Goal: Connect with others: Connect with other users

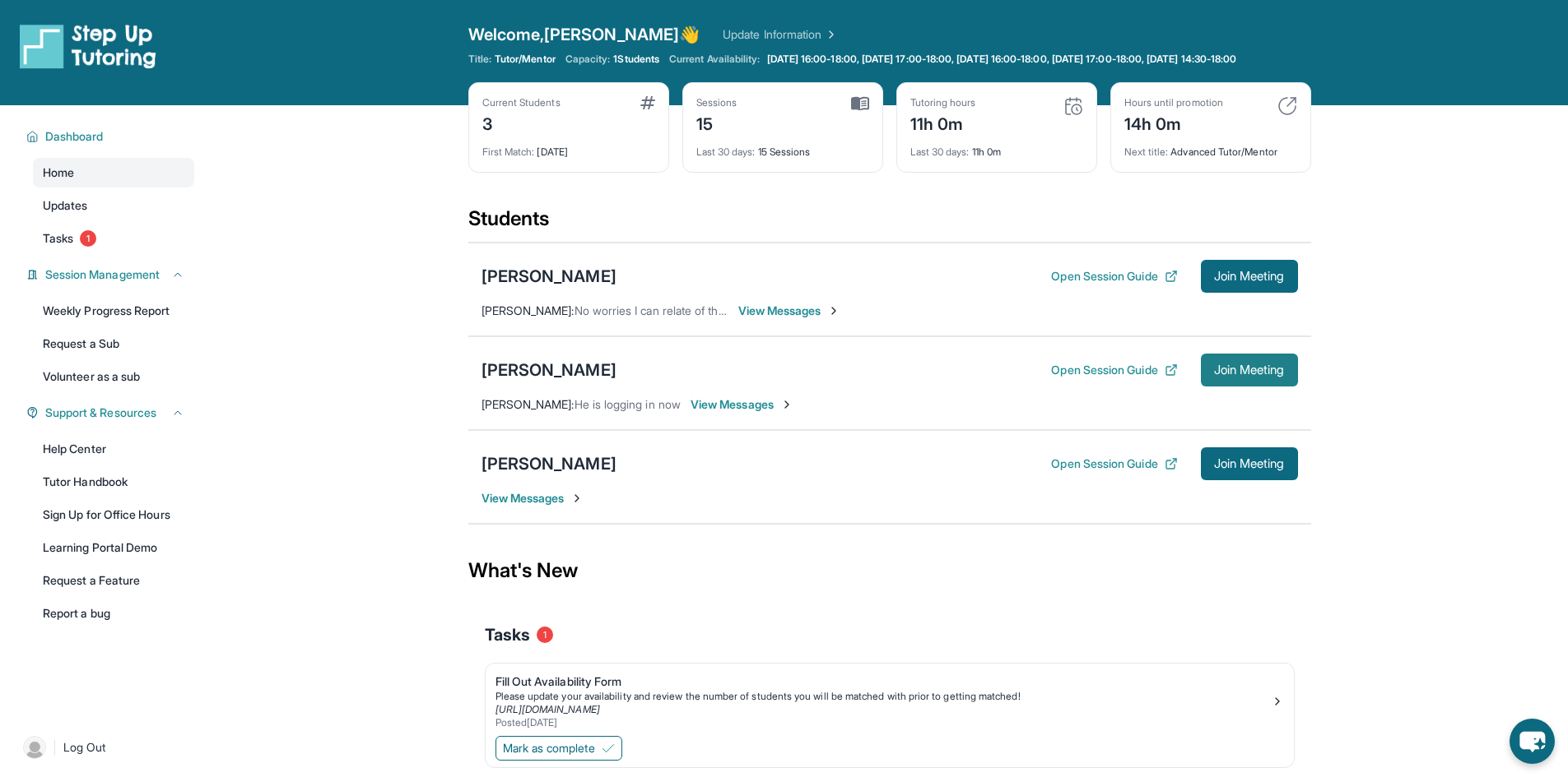
click at [1270, 387] on button "Join Meeting" at bounding box center [1250, 370] width 98 height 32
click at [1235, 387] on button "Join Meeting" at bounding box center [1250, 370] width 98 height 32
click at [1214, 376] on span "Join Meeting" at bounding box center [1250, 370] width 71 height 10
drag, startPoint x: 83, startPoint y: 491, endPoint x: 48, endPoint y: 491, distance: 35.0
click at [48, 491] on link "Tutor Handbook" at bounding box center [113, 482] width 162 height 30
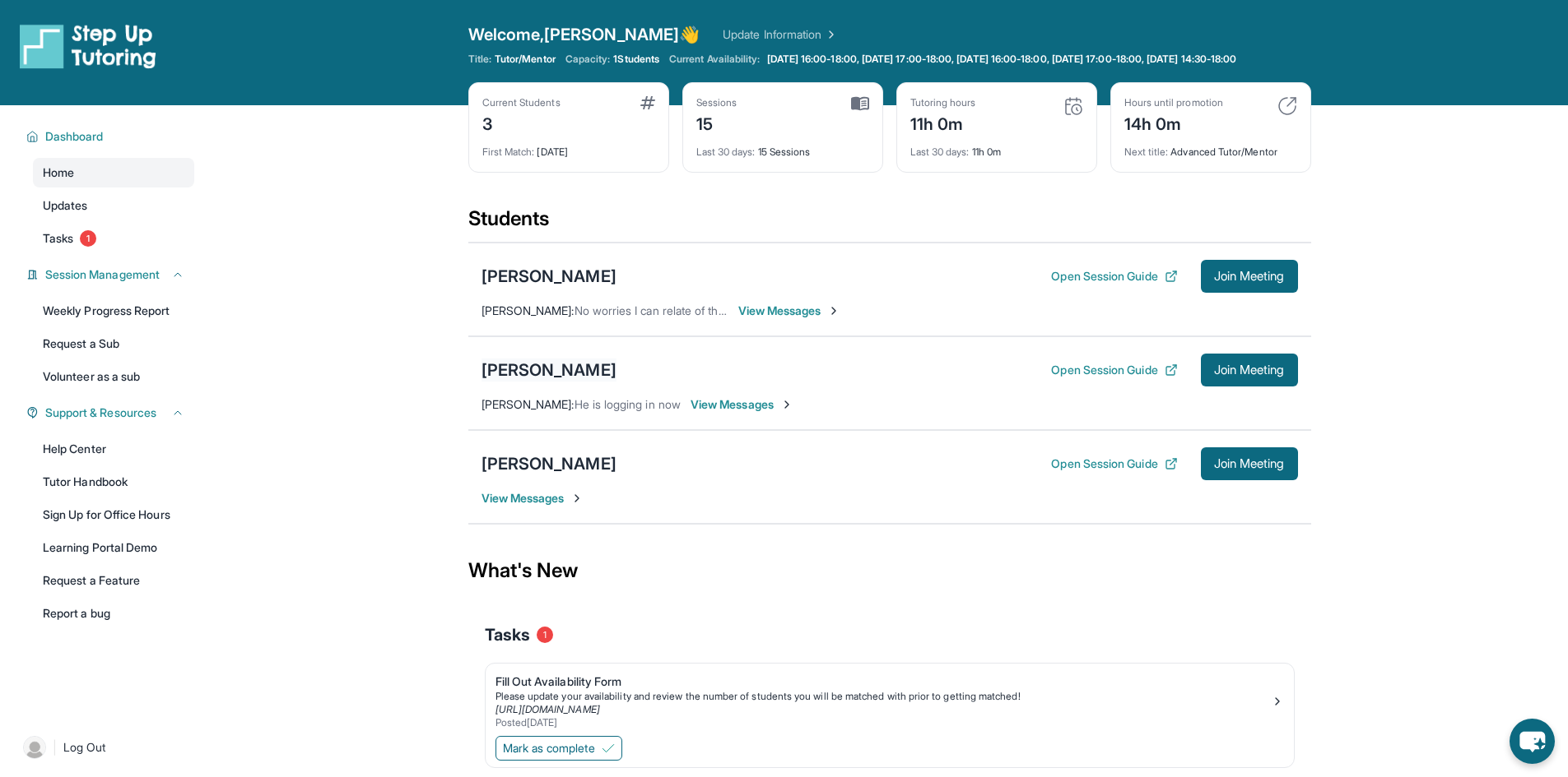
click at [533, 381] on div "[PERSON_NAME]" at bounding box center [549, 370] width 135 height 23
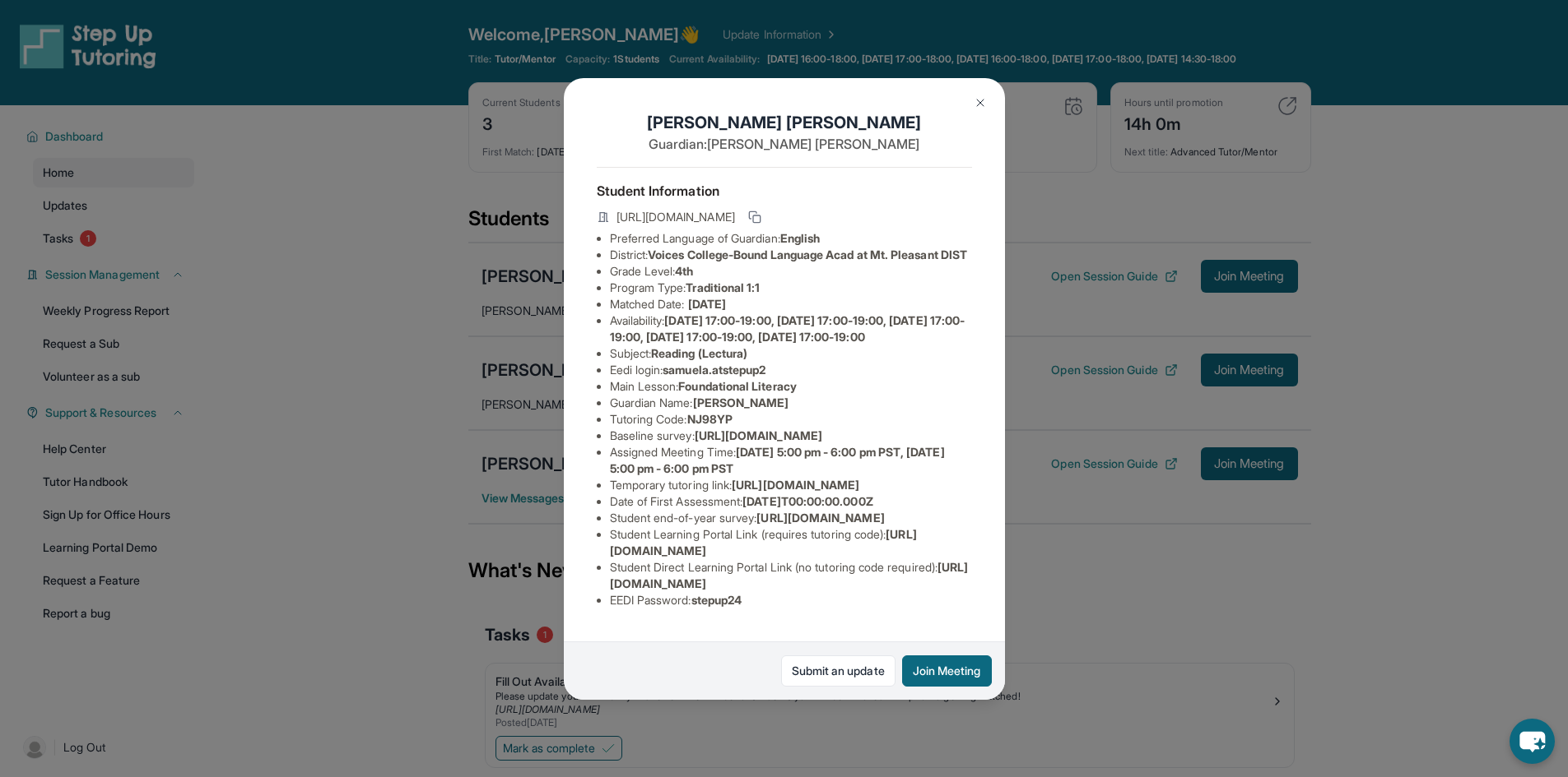
click at [971, 109] on button at bounding box center [980, 102] width 33 height 32
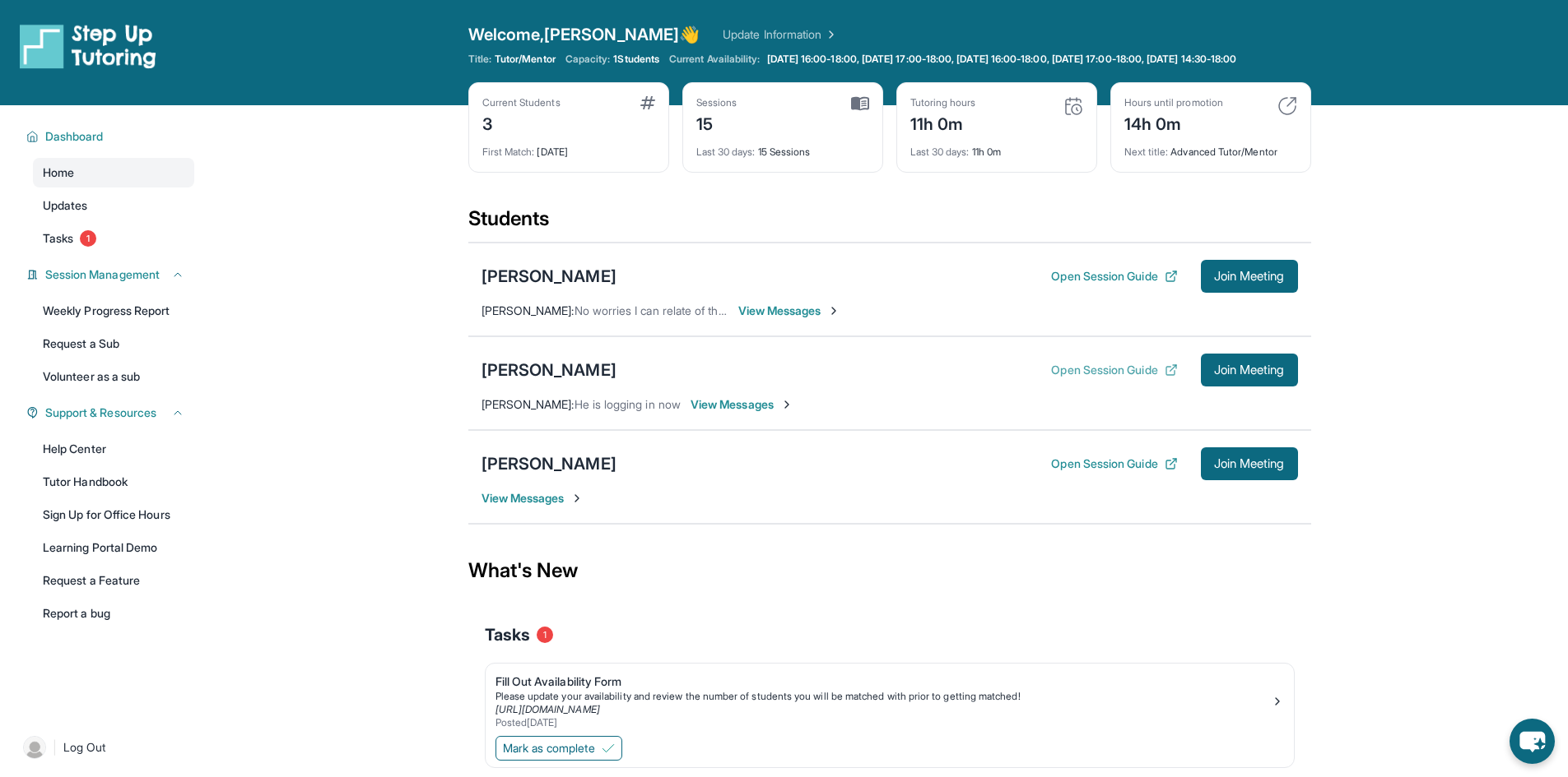
click at [1112, 378] on button "Open Session Guide" at bounding box center [1114, 370] width 126 height 16
click at [559, 476] on div "[PERSON_NAME]" at bounding box center [549, 464] width 135 height 23
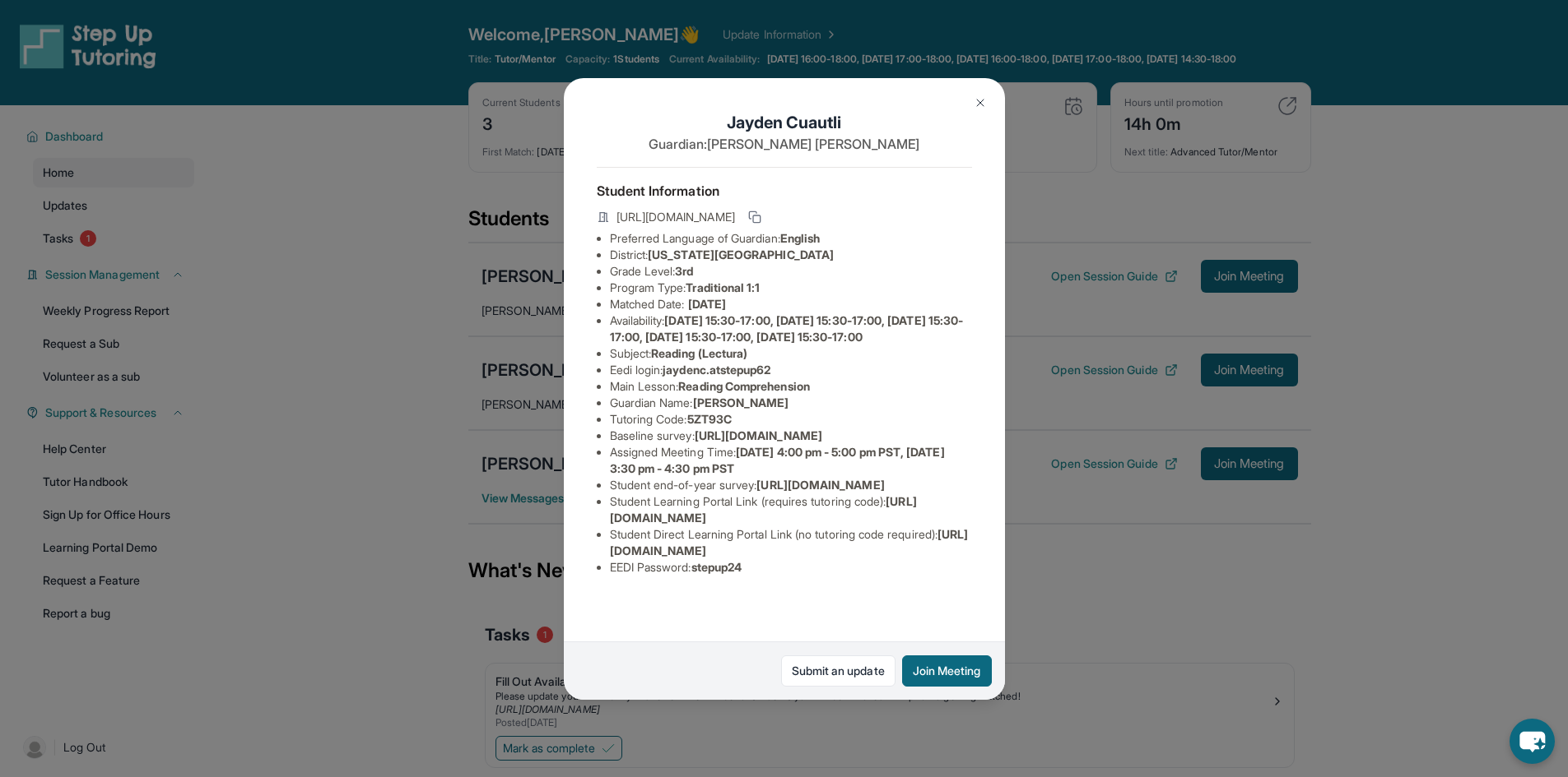
click at [975, 98] on img at bounding box center [980, 103] width 13 height 13
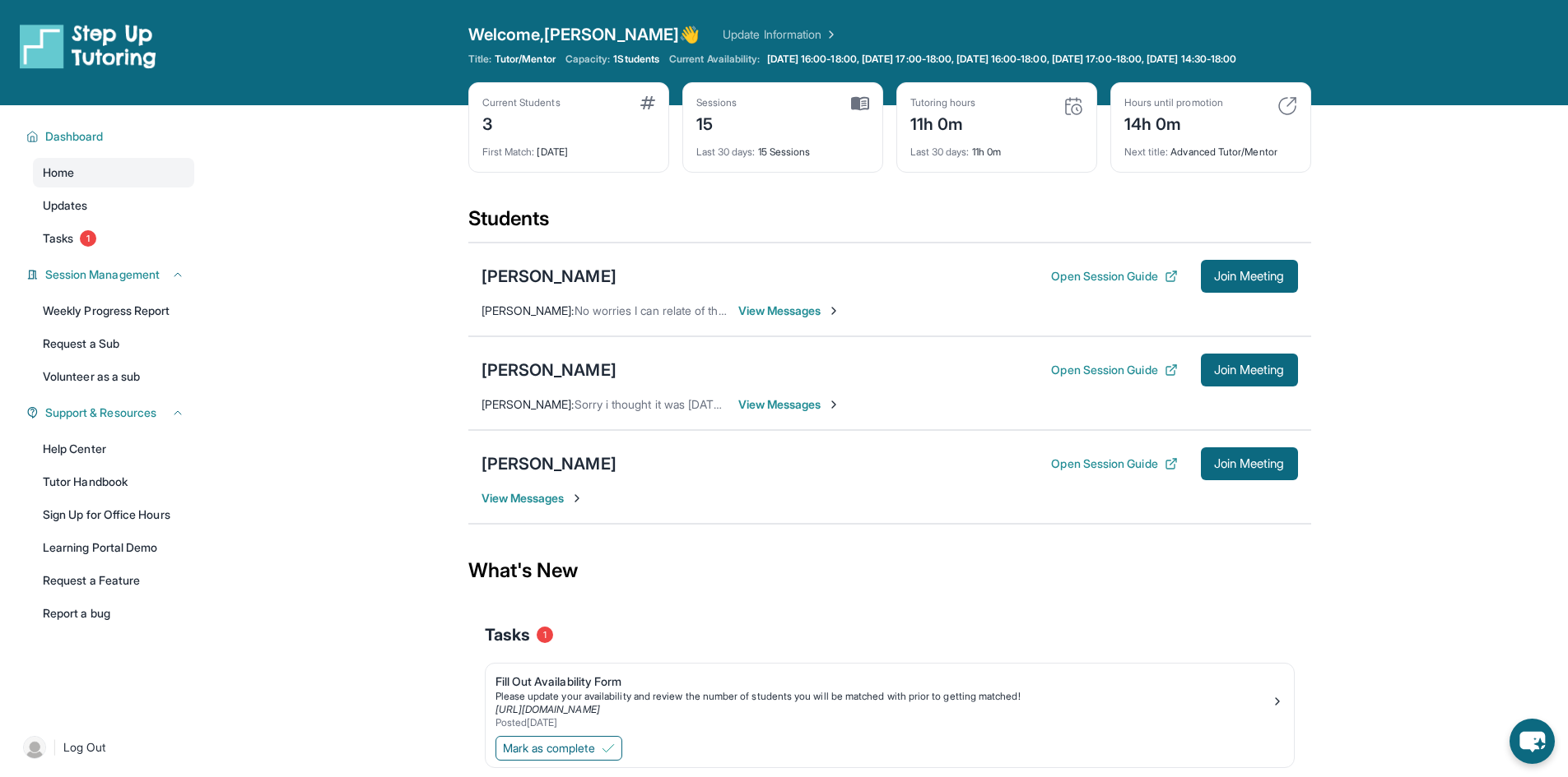
click at [1222, 496] on div "[PERSON_NAME] Open Session Guide Join Meeting View Messages" at bounding box center [889, 477] width 842 height 94
click at [1222, 469] on span "Join Meeting" at bounding box center [1250, 464] width 71 height 10
click at [1100, 472] on button "Open Session Guide" at bounding box center [1114, 464] width 126 height 16
click at [534, 470] on div "[PERSON_NAME]" at bounding box center [549, 464] width 135 height 23
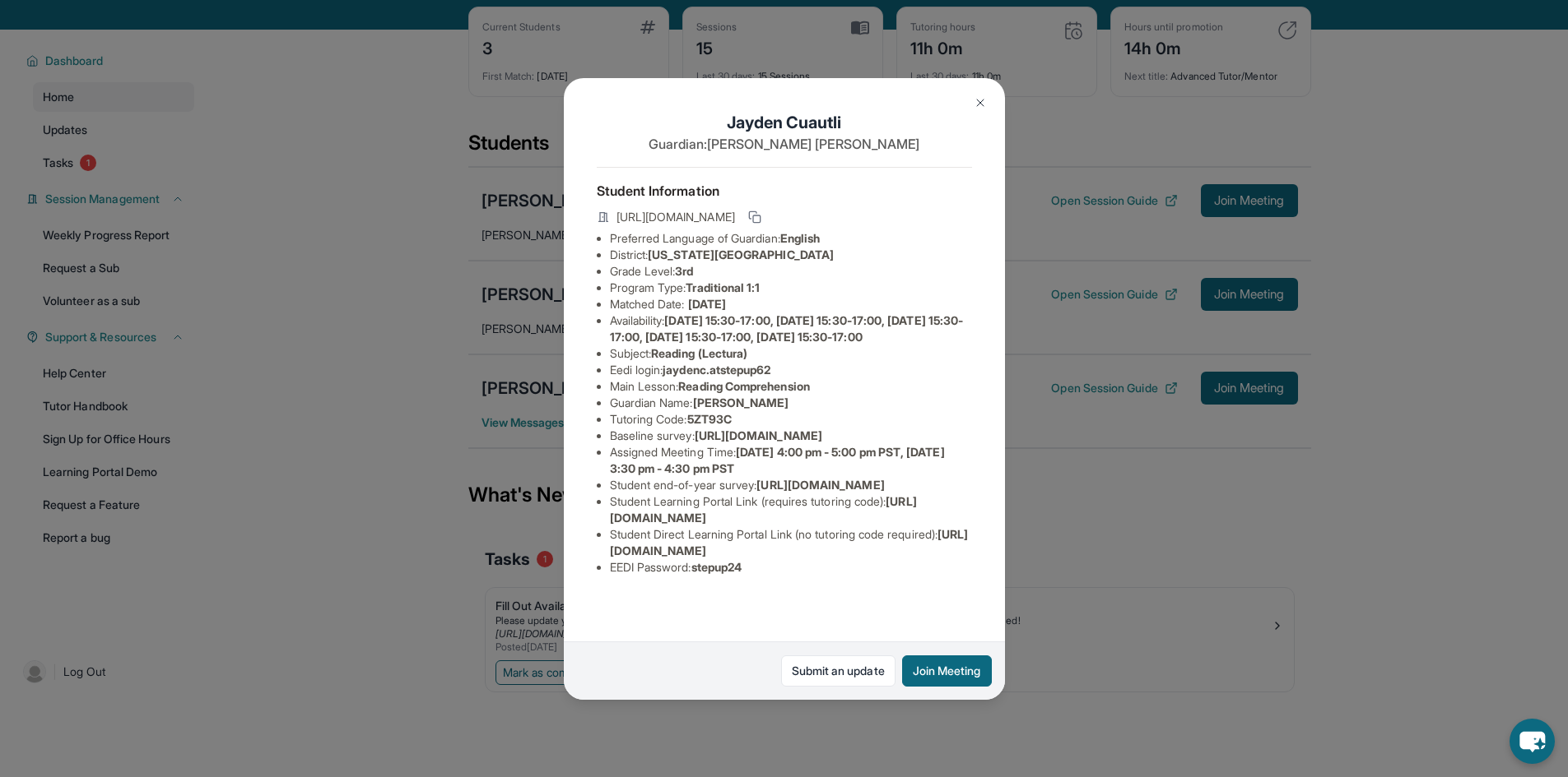
scroll to position [82, 0]
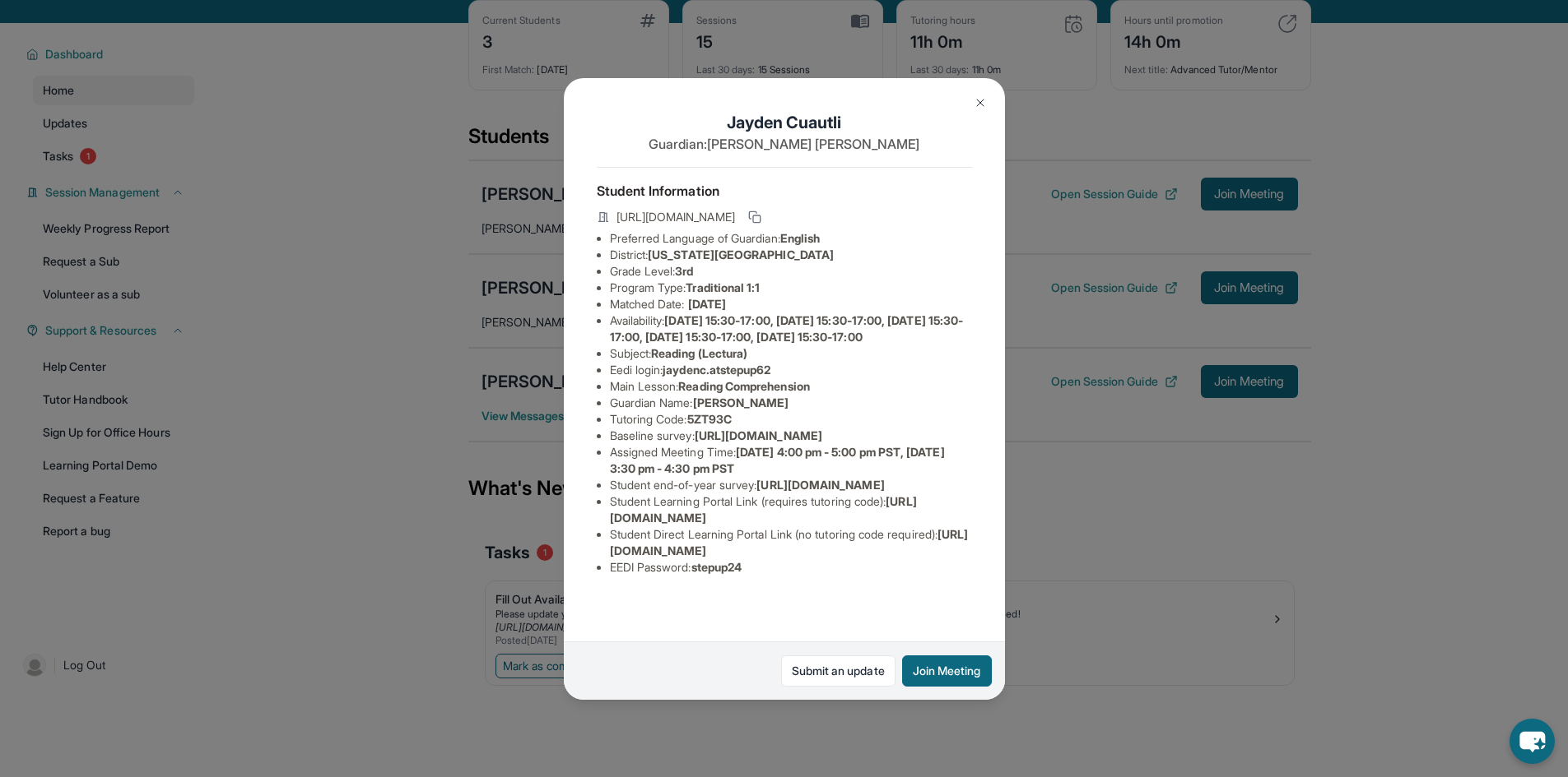
click at [978, 100] on img at bounding box center [980, 103] width 13 height 13
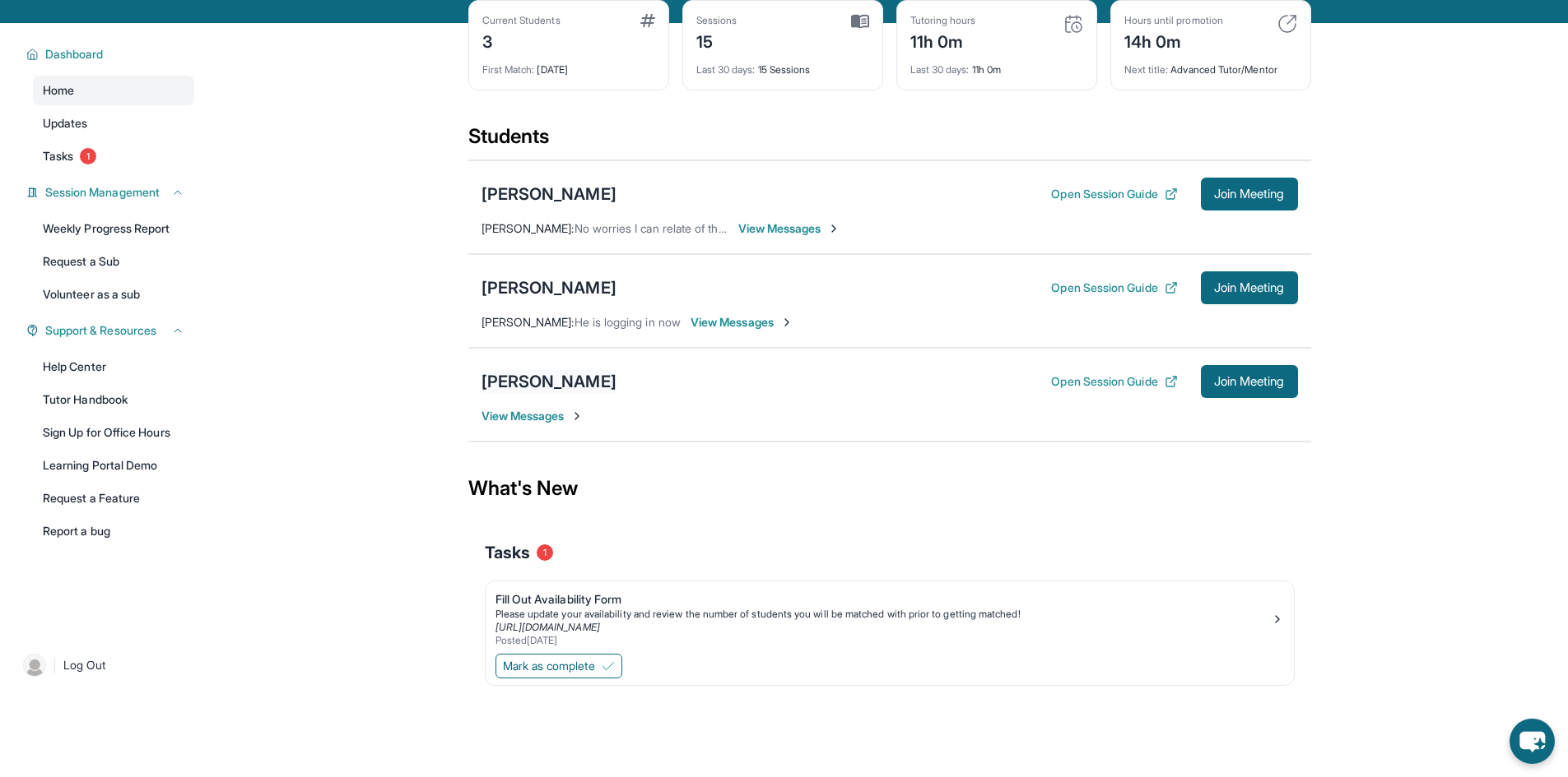
click at [525, 393] on div "[PERSON_NAME]" at bounding box center [549, 381] width 135 height 23
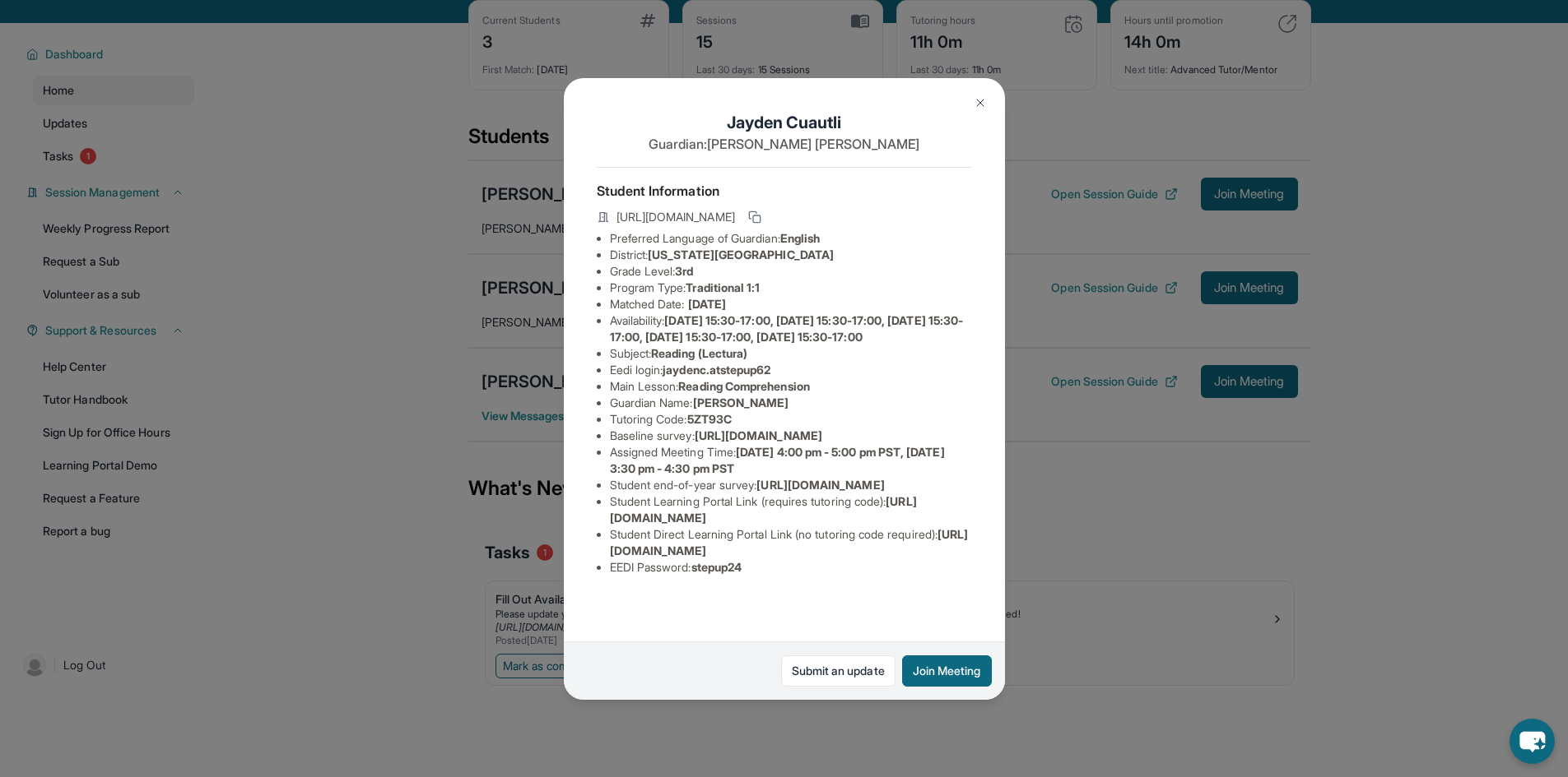
click at [746, 393] on span "Reading Comprehension" at bounding box center [743, 386] width 131 height 14
click at [982, 111] on button at bounding box center [980, 102] width 33 height 32
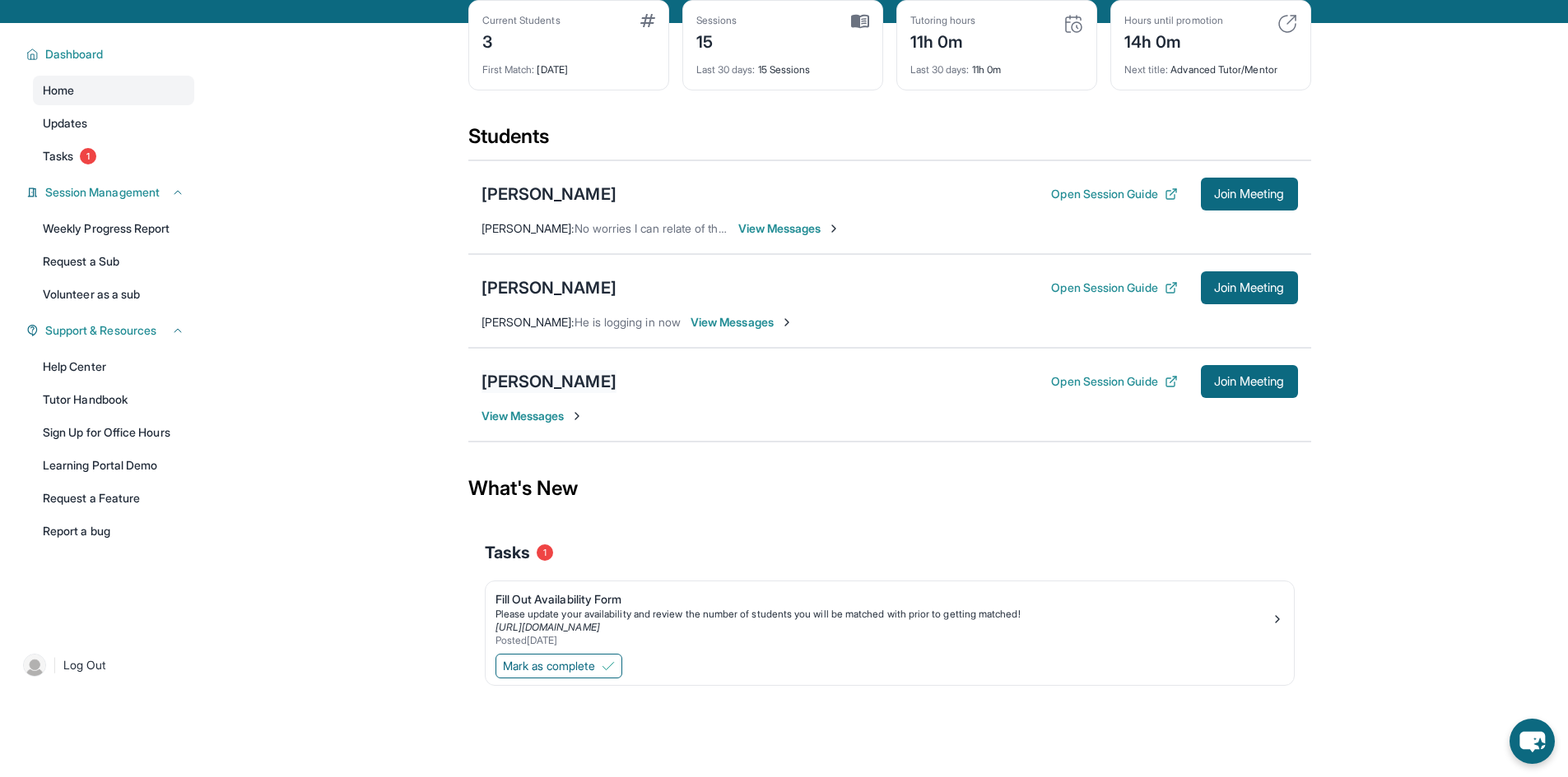
click at [555, 393] on div "[PERSON_NAME]" at bounding box center [549, 381] width 135 height 23
